Goal: Navigation & Orientation: Find specific page/section

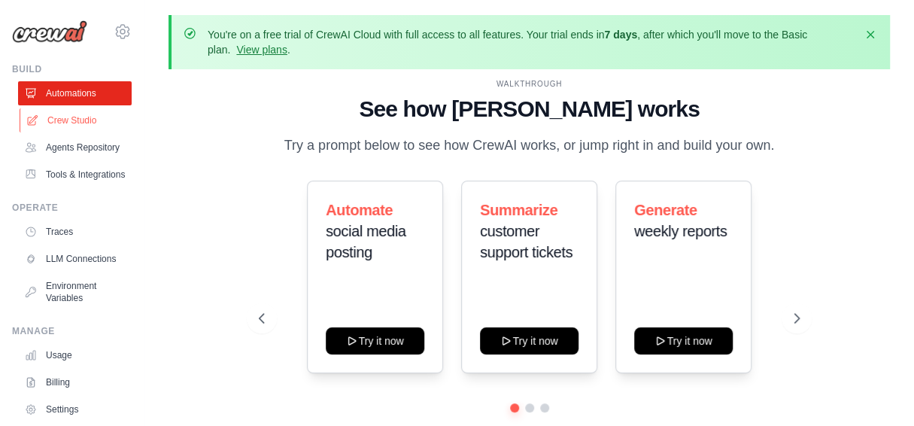
click at [68, 126] on link "Crew Studio" at bounding box center [77, 120] width 114 height 24
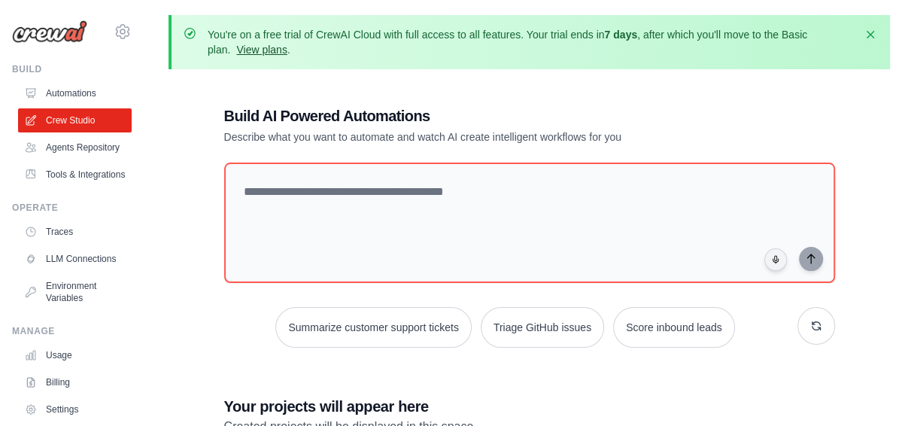
click at [254, 49] on link "View plans" at bounding box center [261, 50] width 50 height 12
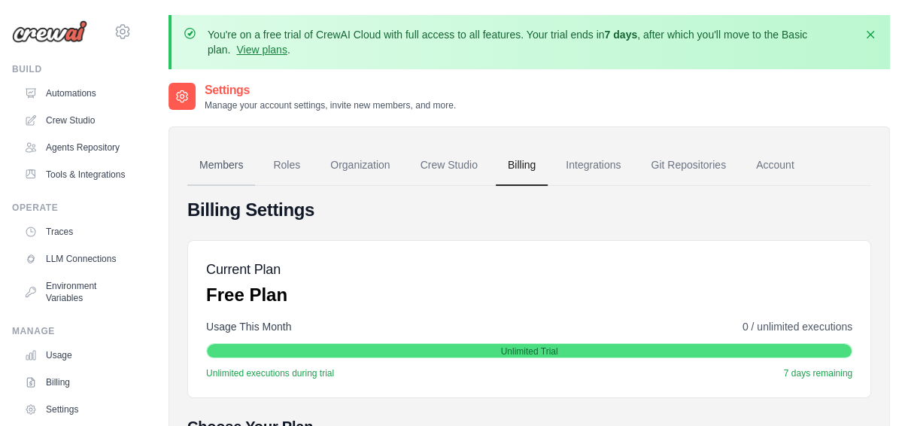
click at [212, 157] on link "Members" at bounding box center [221, 165] width 68 height 41
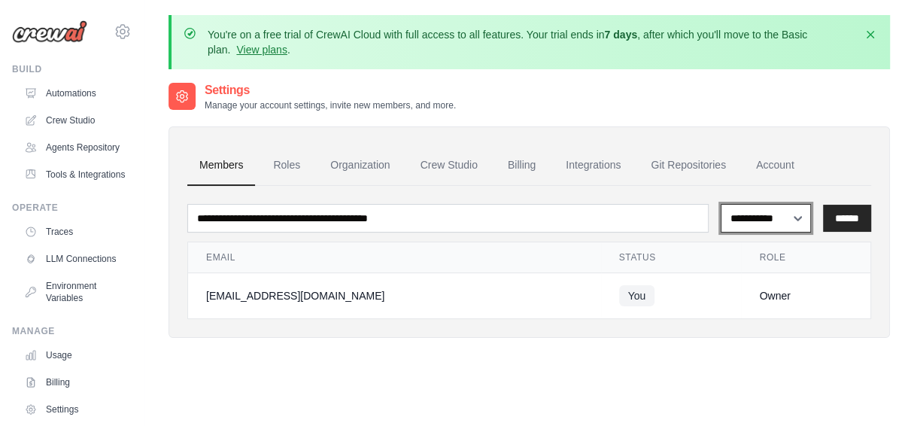
click at [766, 222] on select "**********" at bounding box center [766, 218] width 90 height 28
select select "******"
click at [721, 204] on select "**********" at bounding box center [766, 218] width 90 height 28
click at [741, 317] on td "Owner" at bounding box center [805, 296] width 129 height 46
click at [287, 172] on link "Roles" at bounding box center [286, 165] width 51 height 41
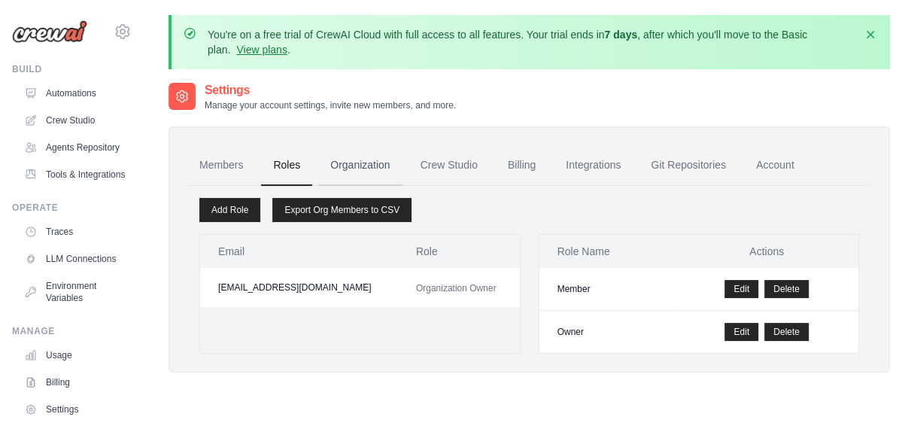
click at [349, 171] on link "Organization" at bounding box center [360, 165] width 84 height 41
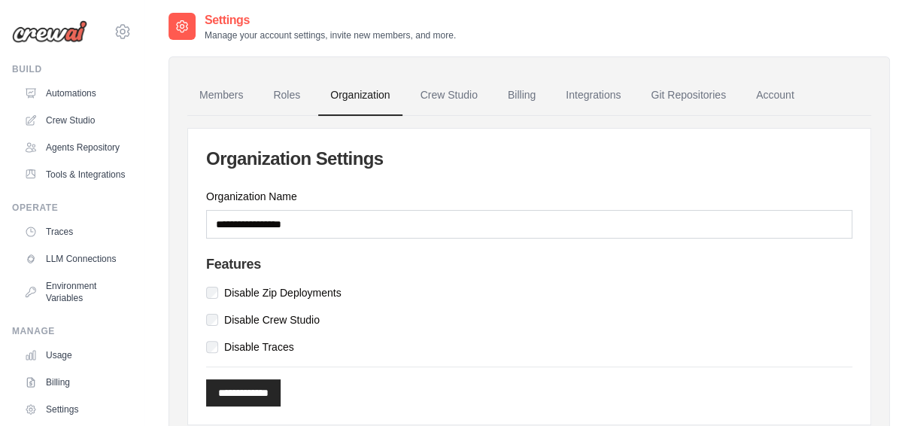
scroll to position [124, 0]
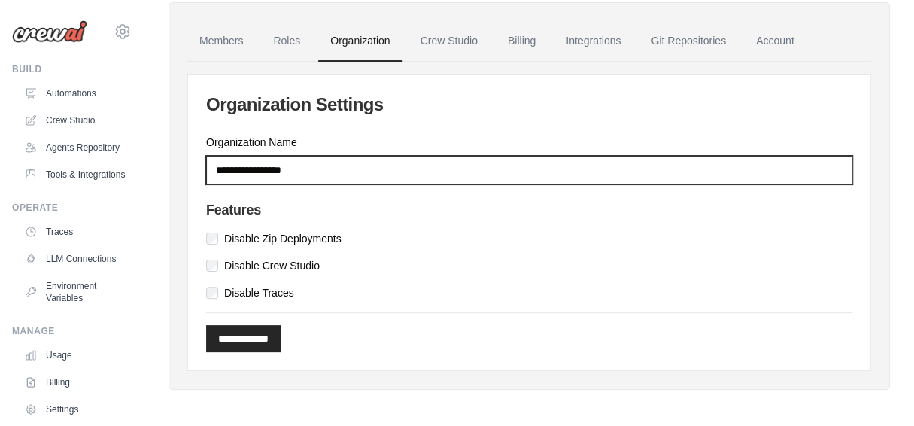
click at [269, 162] on input "Organization Name" at bounding box center [529, 170] width 646 height 29
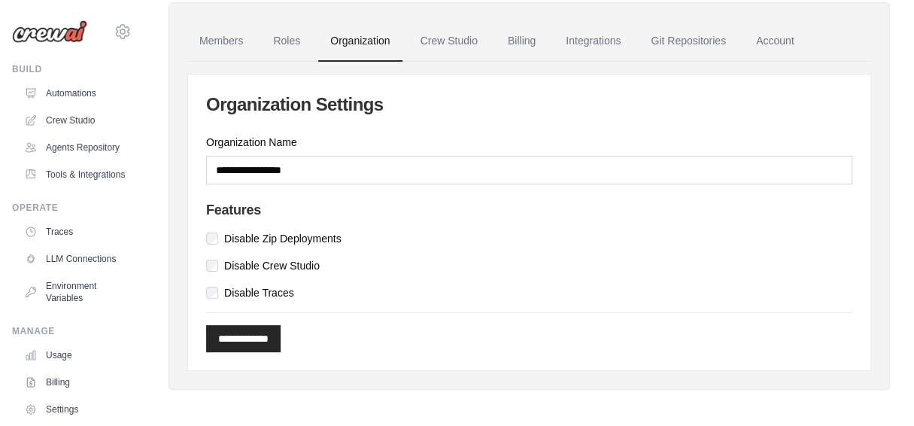
click at [269, 135] on label "Organization Name" at bounding box center [529, 142] width 646 height 15
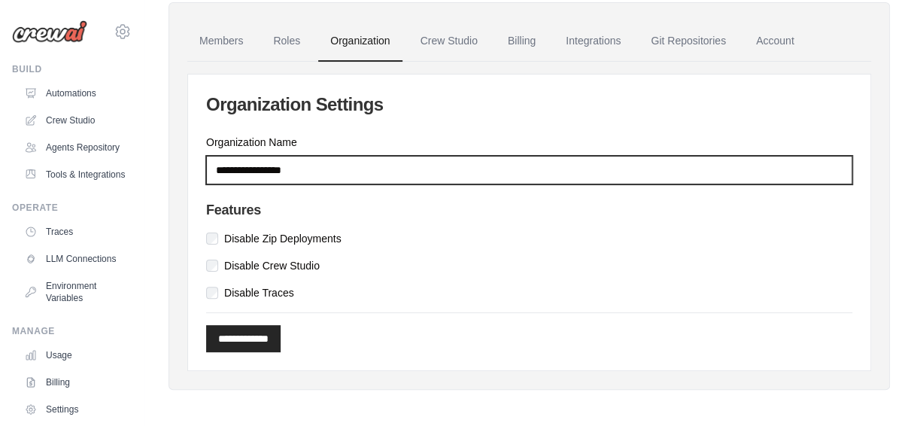
click at [269, 156] on input "Organization Name" at bounding box center [529, 170] width 646 height 29
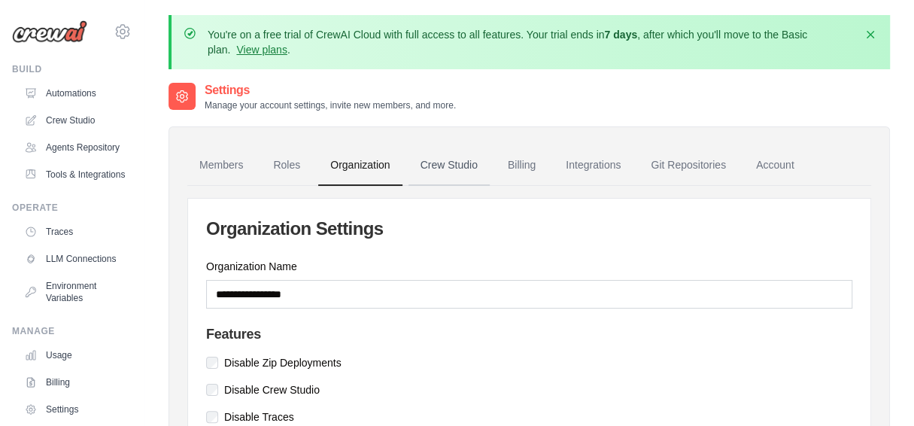
click at [440, 168] on link "Crew Studio" at bounding box center [449, 165] width 81 height 41
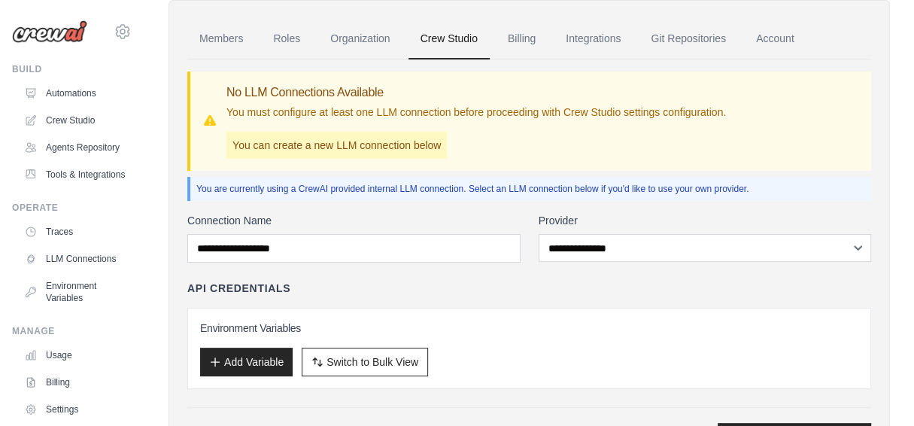
scroll to position [151, 0]
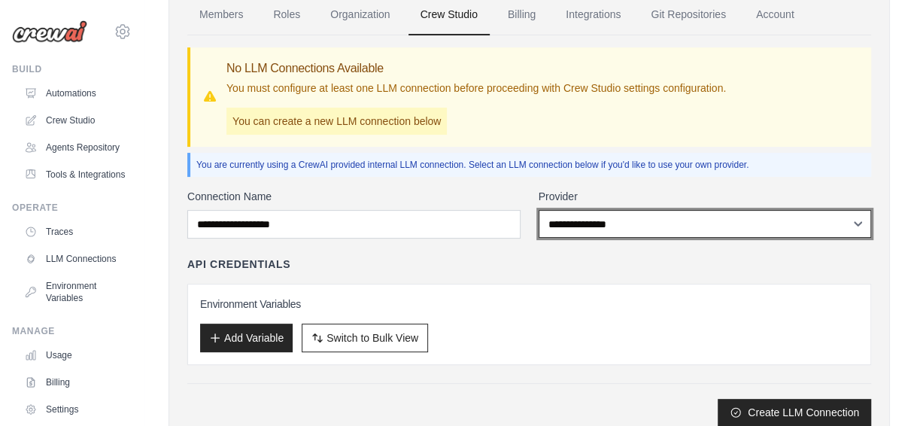
click at [590, 236] on select "**********" at bounding box center [705, 224] width 333 height 28
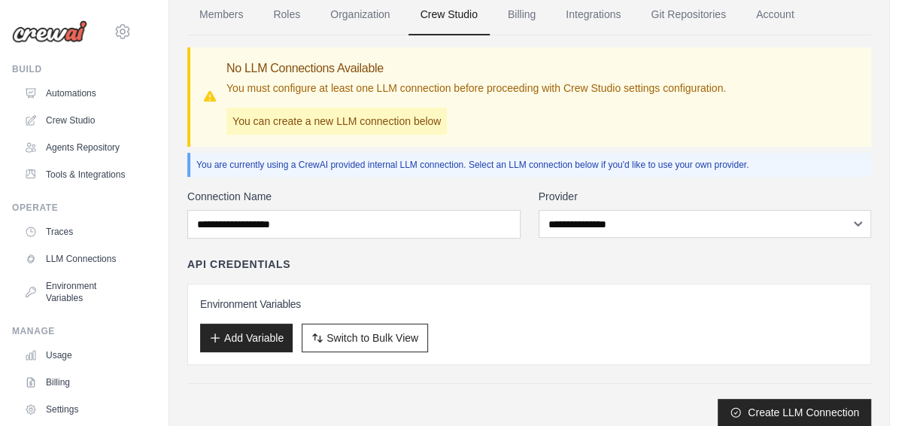
click at [633, 180] on div "**********" at bounding box center [529, 230] width 684 height 391
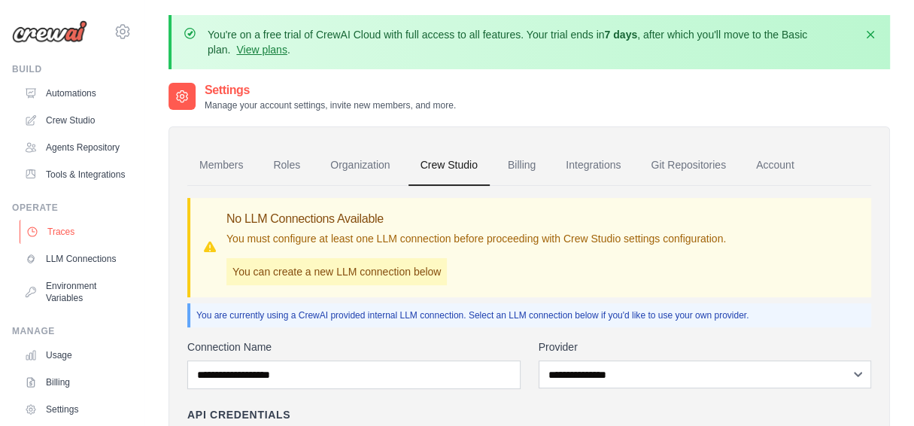
scroll to position [74, 0]
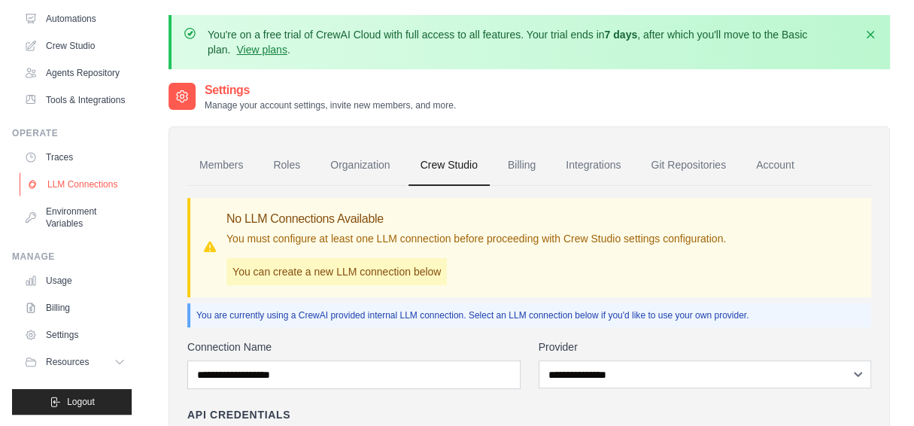
click at [68, 196] on link "LLM Connections" at bounding box center [77, 184] width 114 height 24
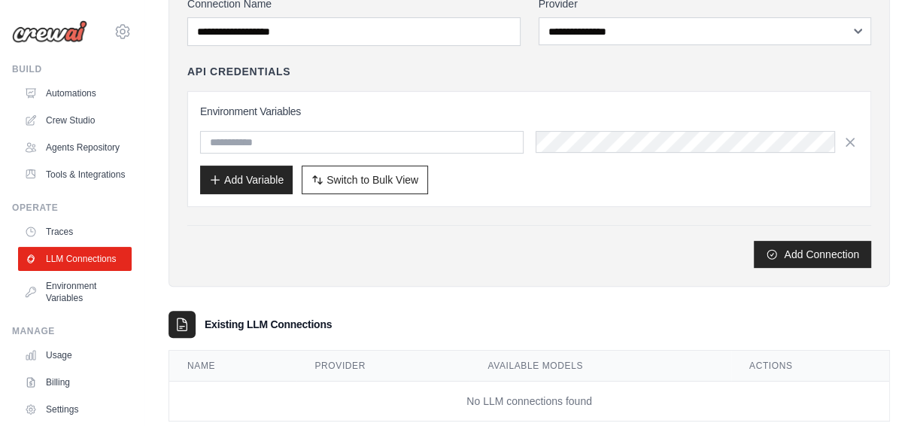
scroll to position [218, 0]
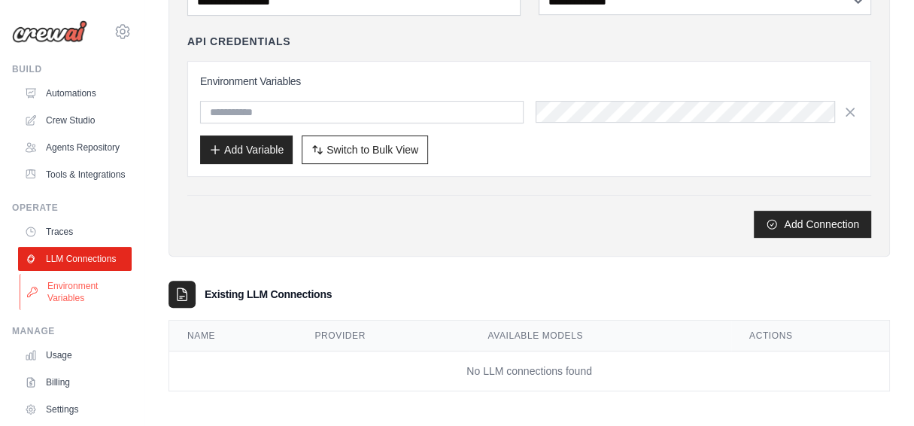
click at [69, 310] on link "Environment Variables" at bounding box center [77, 292] width 114 height 36
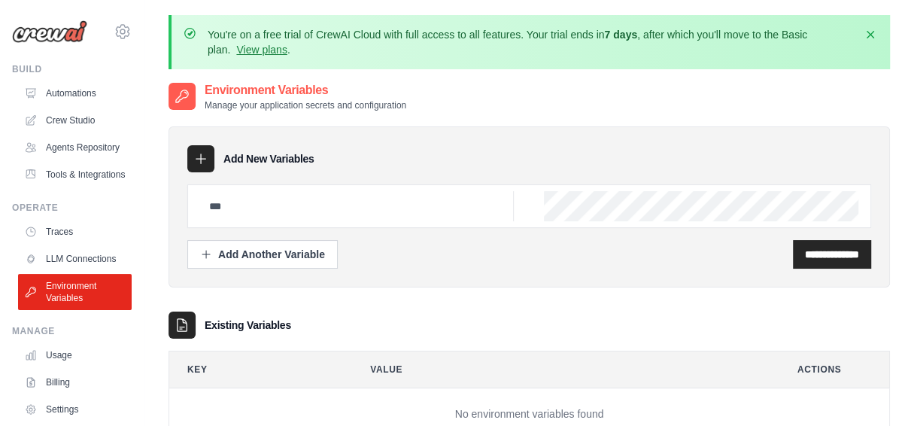
scroll to position [111, 0]
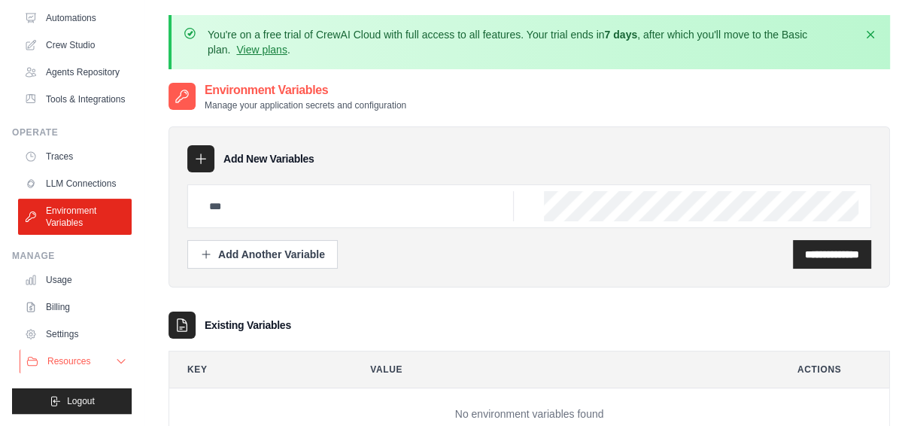
click at [115, 359] on icon at bounding box center [121, 361] width 12 height 12
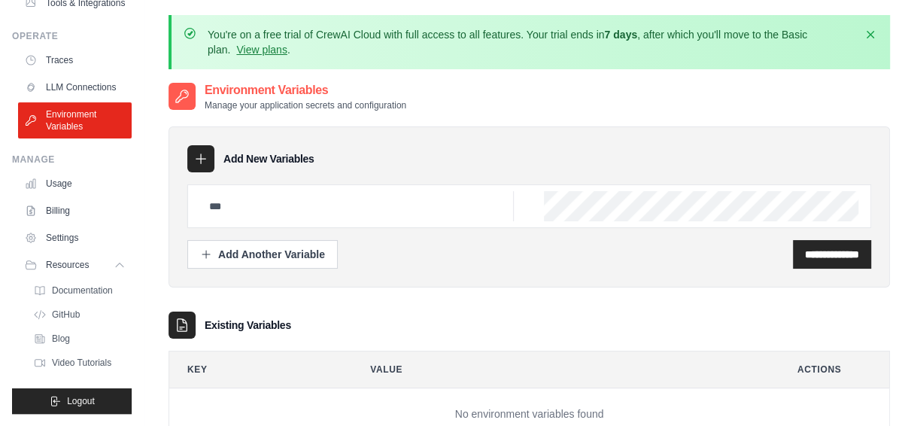
scroll to position [207, 0]
click at [115, 266] on icon at bounding box center [121, 265] width 12 height 12
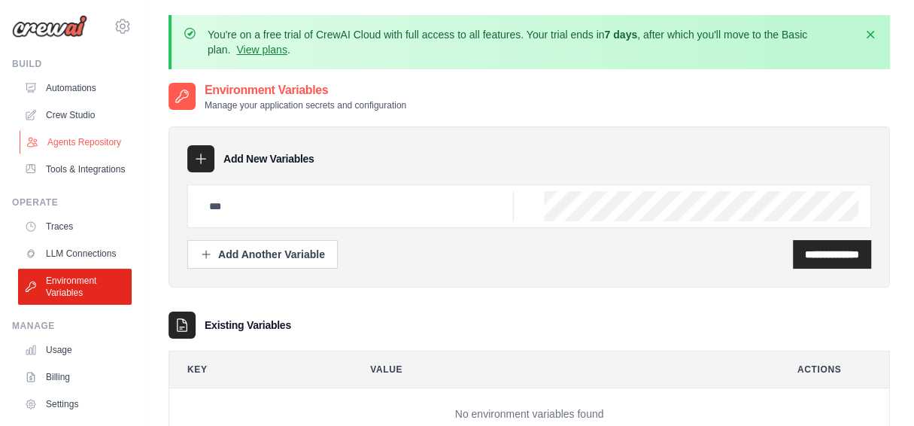
scroll to position [0, 0]
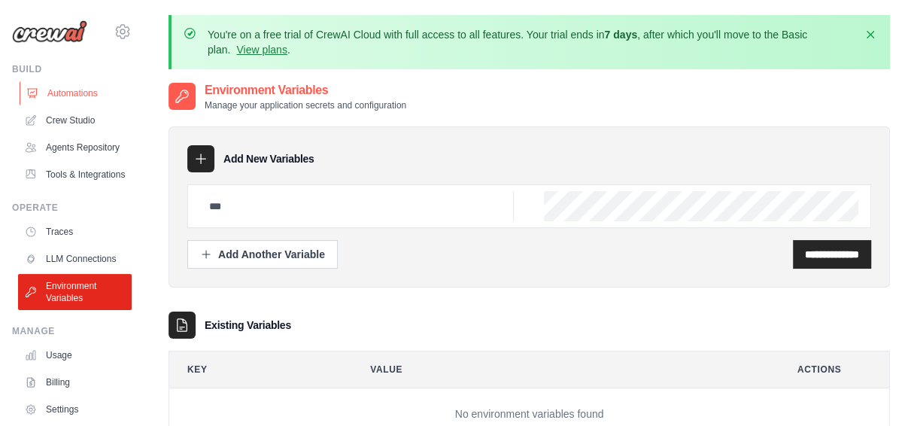
click at [77, 92] on link "Automations" at bounding box center [77, 93] width 114 height 24
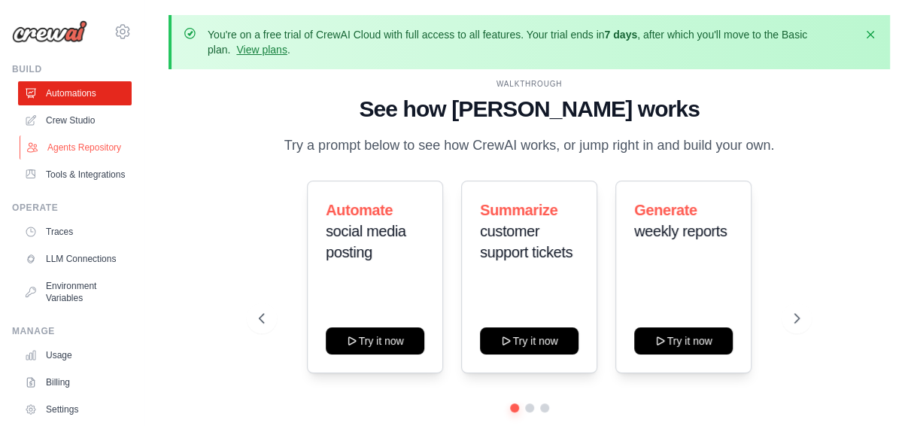
click at [69, 157] on link "Agents Repository" at bounding box center [77, 147] width 114 height 24
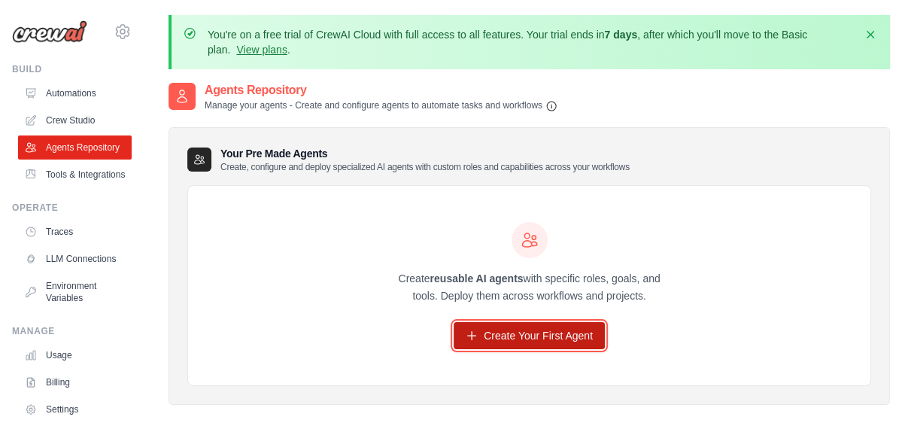
click at [473, 326] on link "Create Your First Agent" at bounding box center [529, 335] width 151 height 27
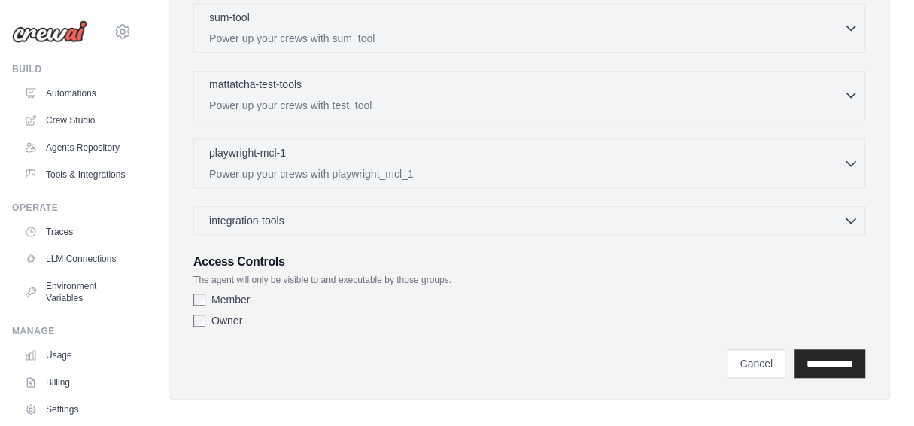
scroll to position [623, 0]
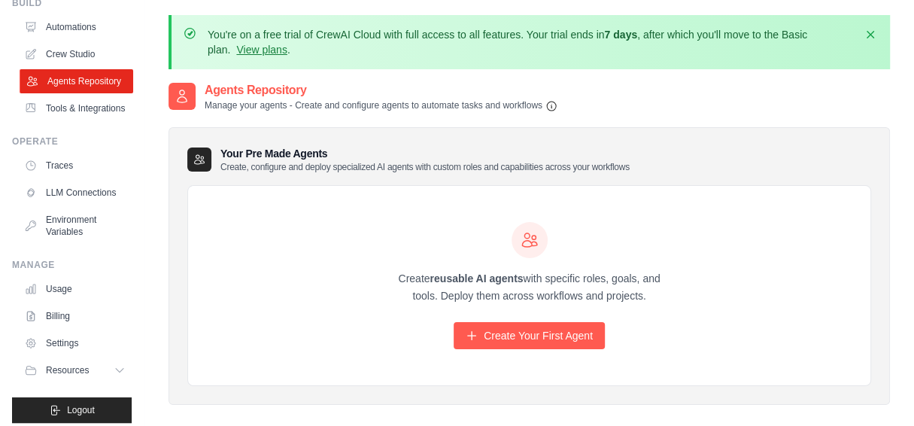
scroll to position [111, 0]
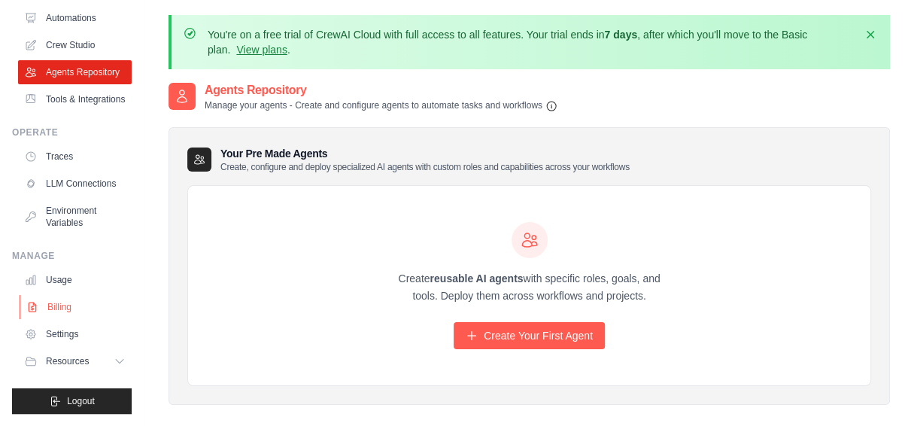
click at [52, 303] on link "Billing" at bounding box center [77, 307] width 114 height 24
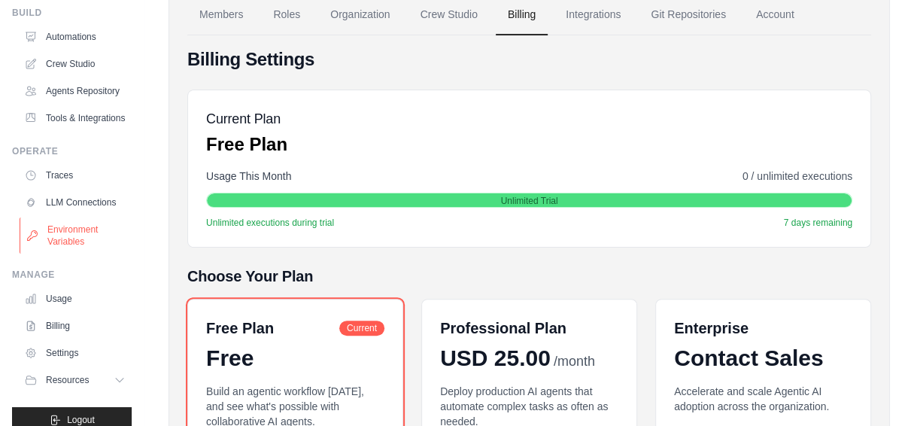
scroll to position [111, 0]
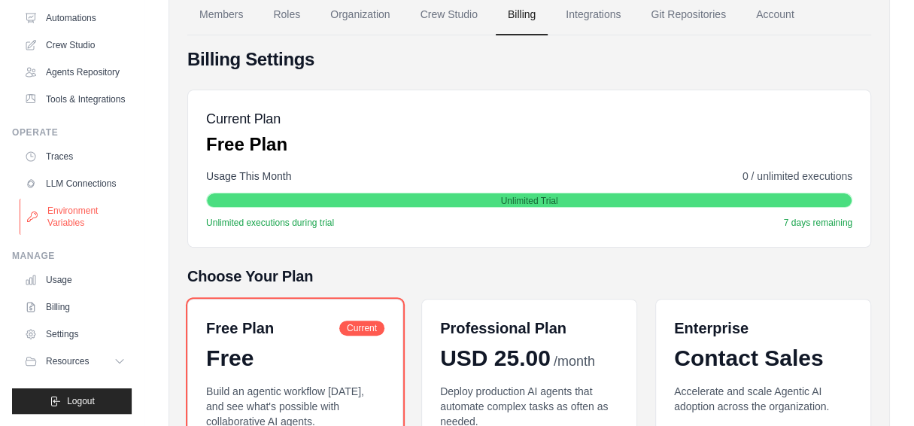
click at [56, 222] on link "Environment Variables" at bounding box center [77, 217] width 114 height 36
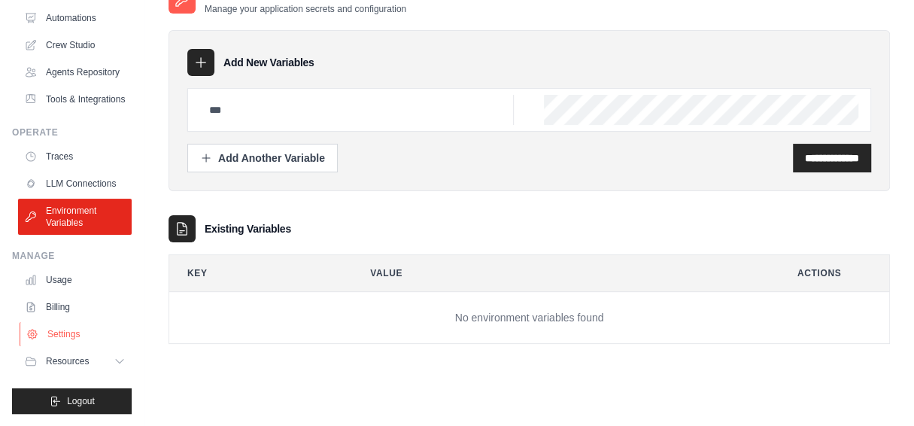
click at [61, 335] on link "Settings" at bounding box center [77, 334] width 114 height 24
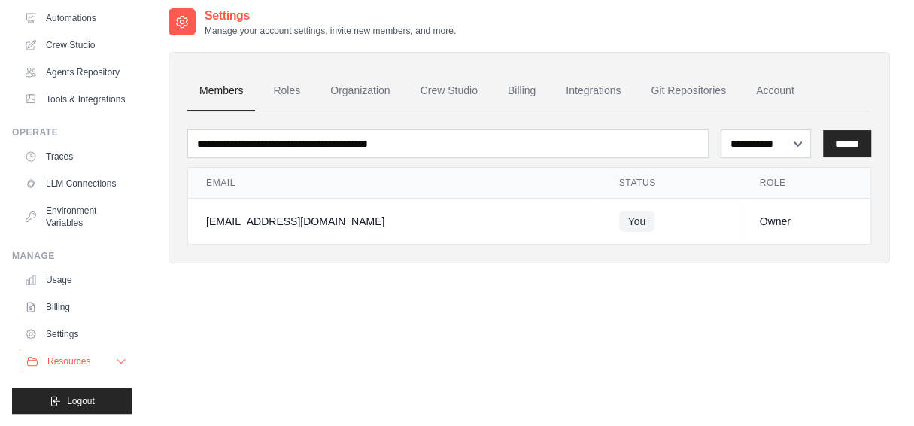
click at [115, 366] on icon at bounding box center [121, 361] width 12 height 12
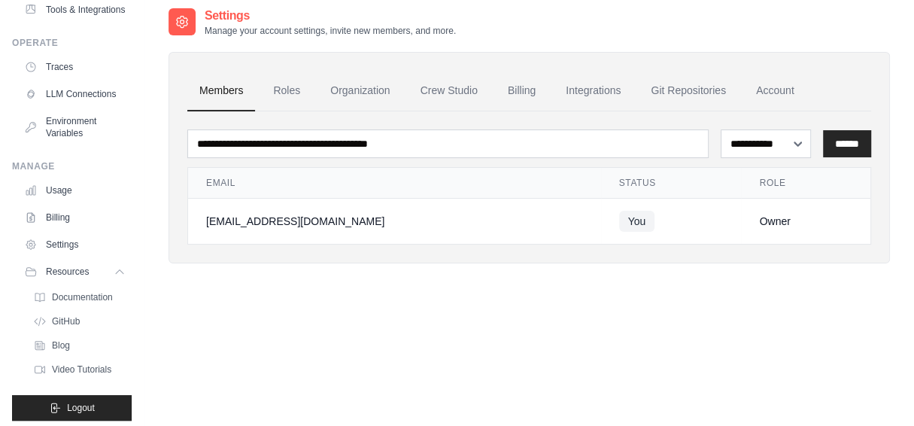
scroll to position [207, 0]
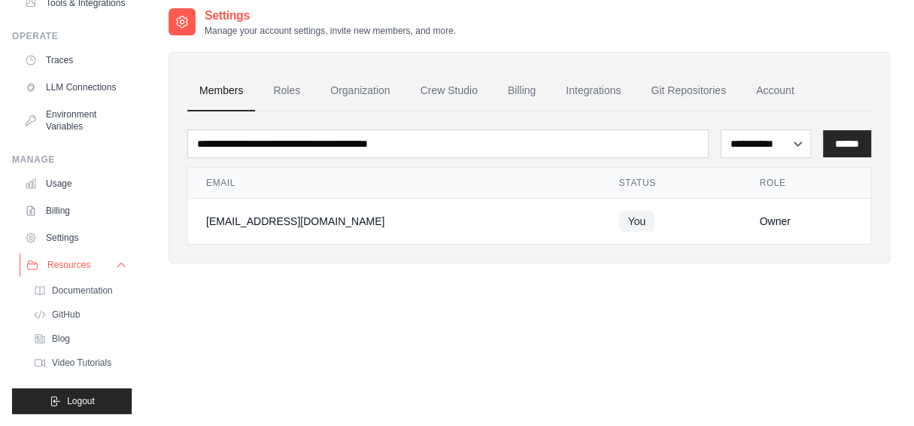
click at [115, 265] on icon at bounding box center [121, 265] width 12 height 12
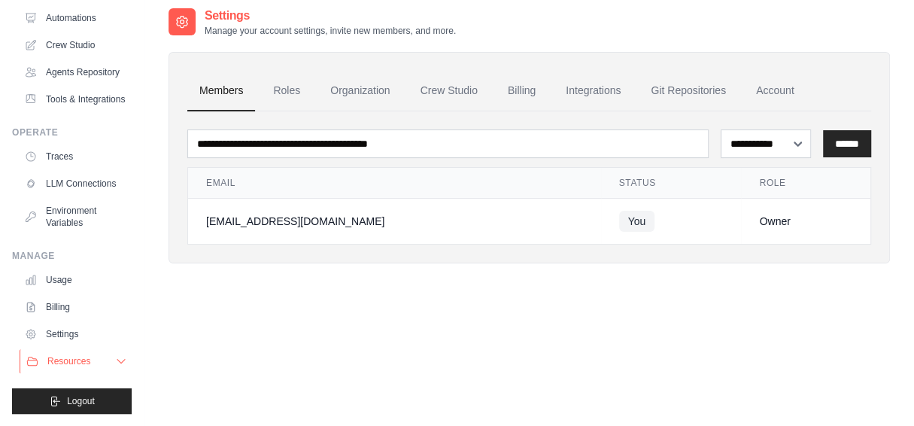
scroll to position [111, 0]
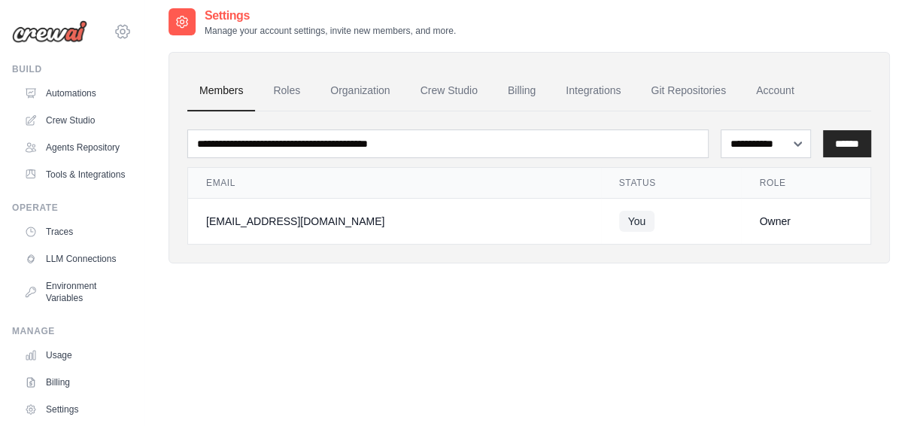
click at [114, 29] on icon at bounding box center [123, 32] width 18 height 18
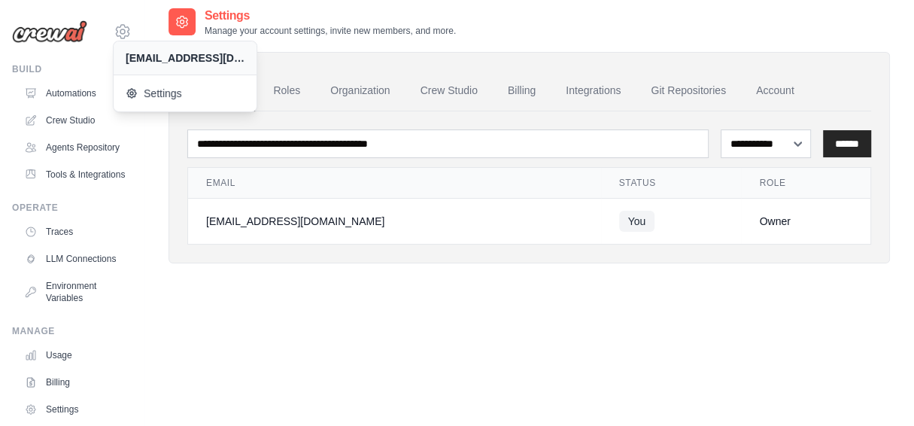
click at [671, 42] on div "**********" at bounding box center [530, 150] width 722 height 227
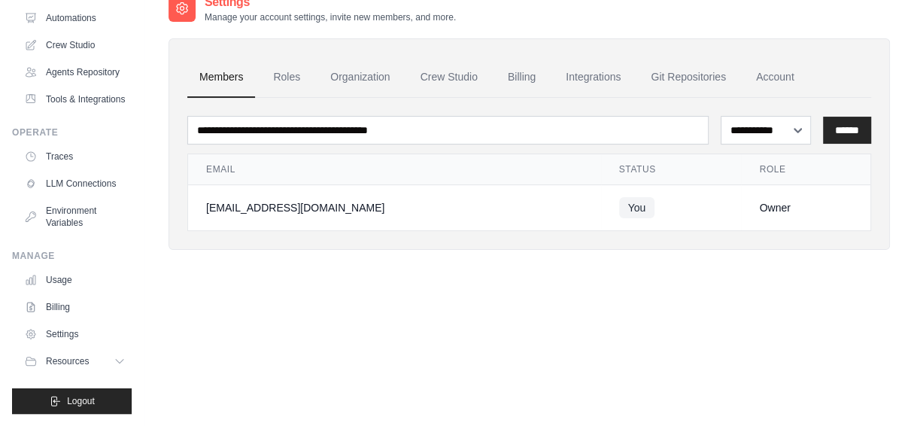
scroll to position [96, 0]
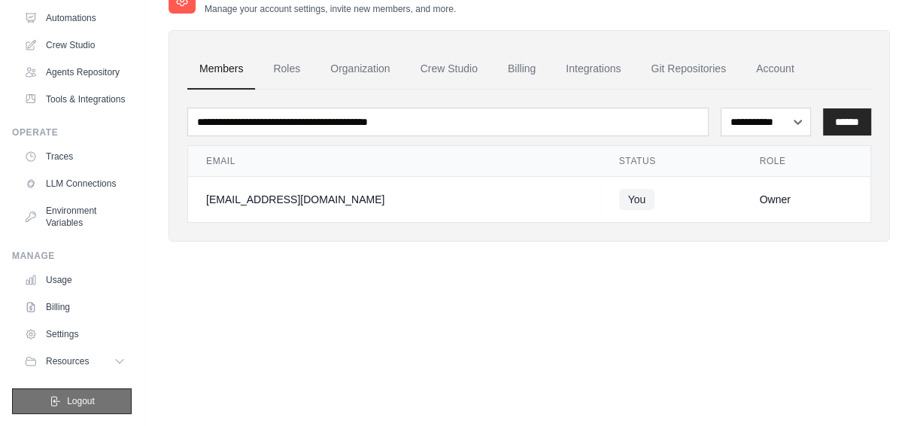
click at [57, 396] on button "Logout" at bounding box center [72, 401] width 120 height 26
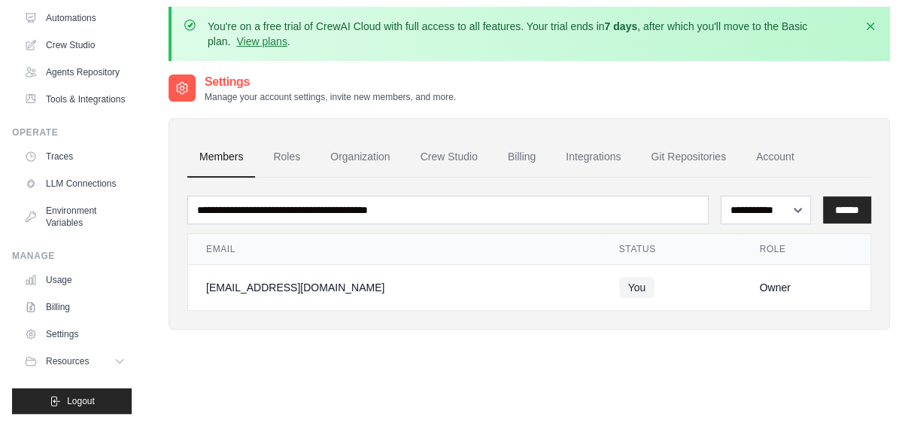
scroll to position [0, 0]
